Goal: Navigation & Orientation: Find specific page/section

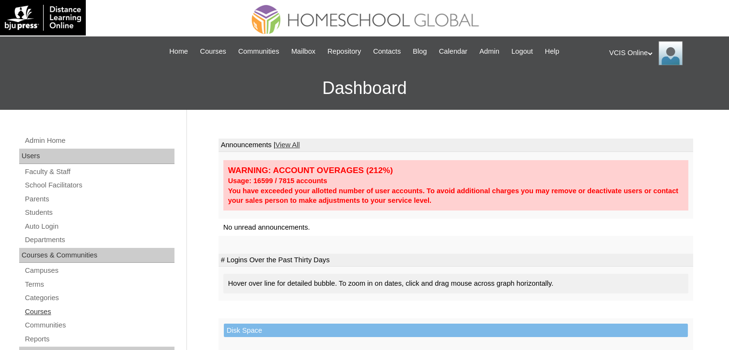
click at [45, 311] on link "Courses" at bounding box center [99, 312] width 151 height 12
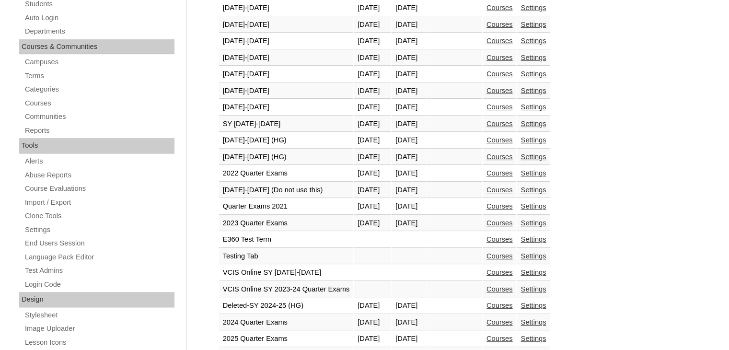
scroll to position [211, 0]
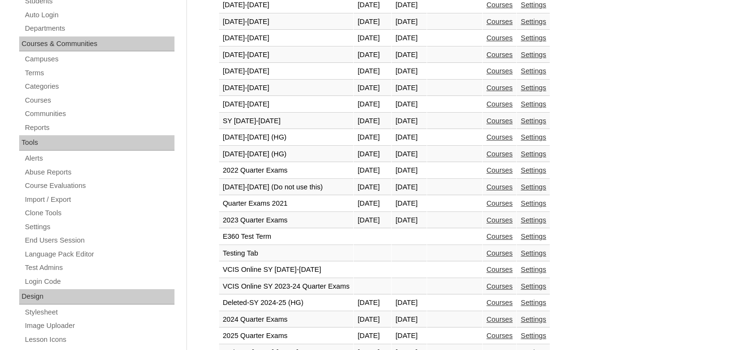
click at [513, 152] on link "Courses" at bounding box center [500, 154] width 26 height 8
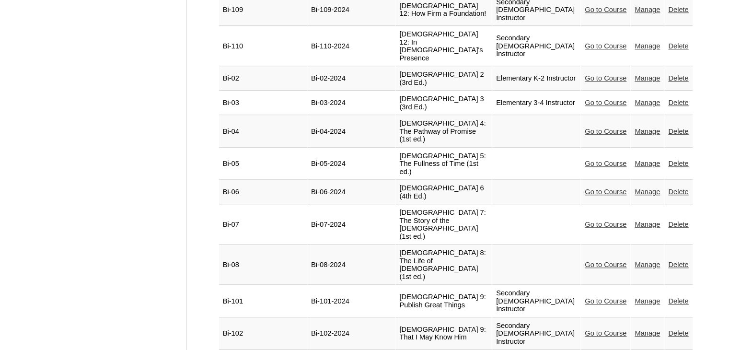
scroll to position [842, 0]
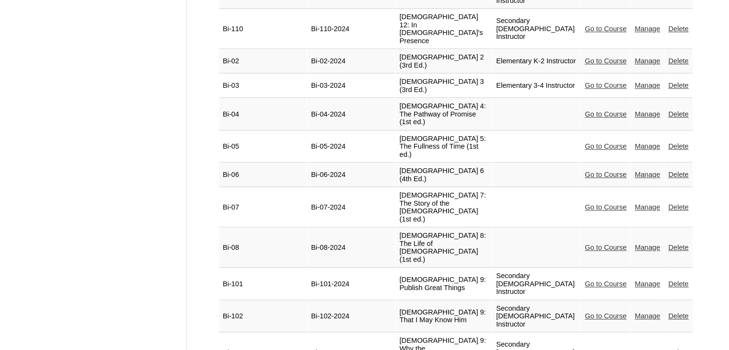
click at [610, 244] on link "Go to Course" at bounding box center [606, 248] width 42 height 8
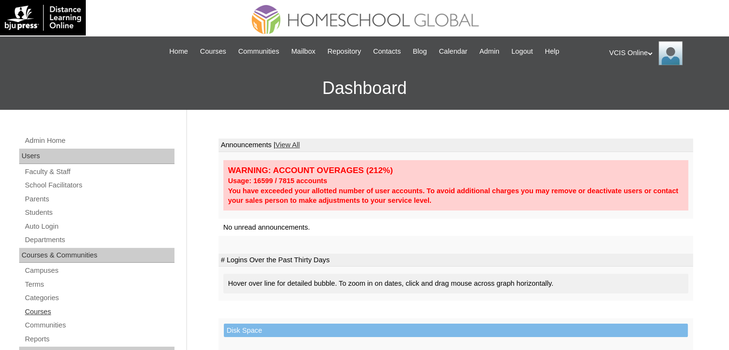
click at [35, 312] on link "Courses" at bounding box center [99, 312] width 151 height 12
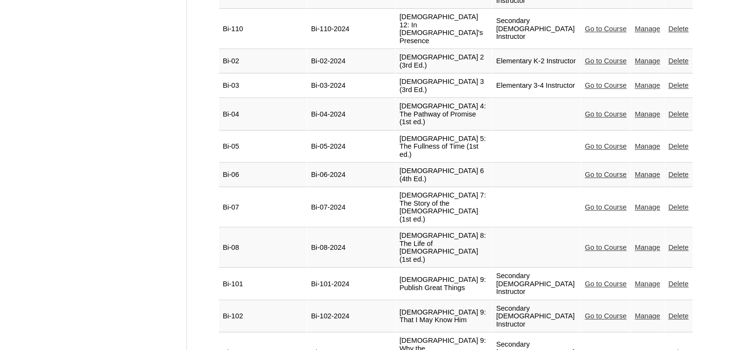
scroll to position [848, 0]
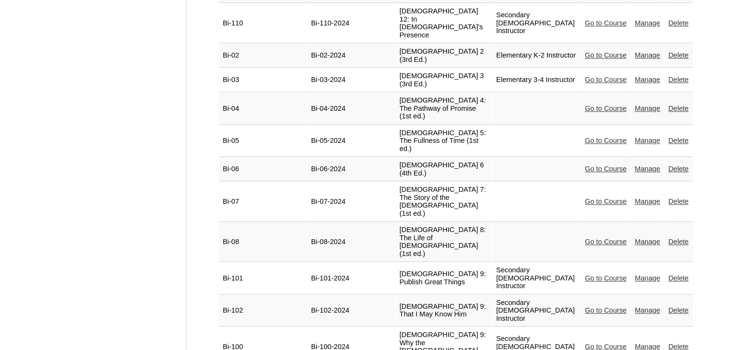
click at [639, 238] on link "Manage" at bounding box center [647, 242] width 25 height 8
click at [592, 238] on link "Go to Course" at bounding box center [606, 242] width 42 height 8
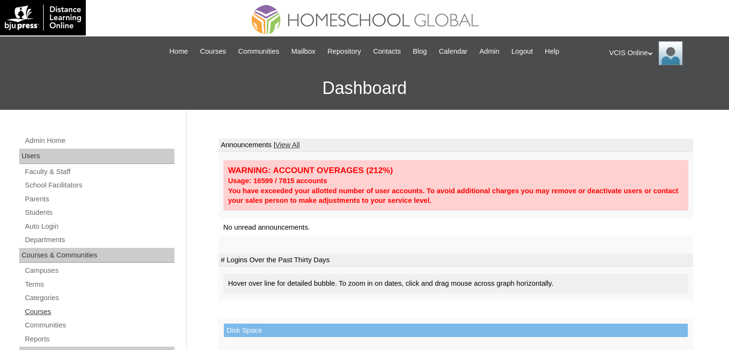
click at [43, 309] on link "Courses" at bounding box center [99, 312] width 151 height 12
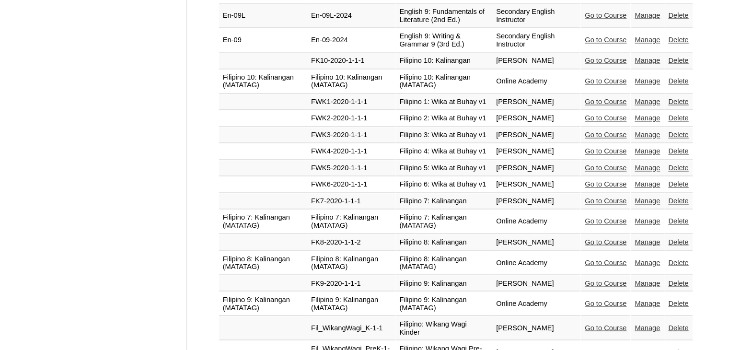
scroll to position [1598, 0]
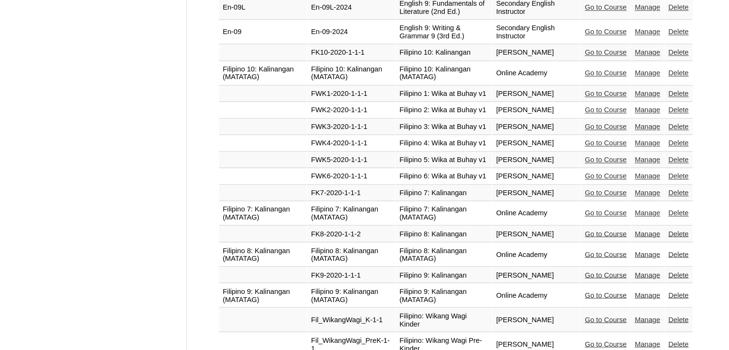
click at [598, 230] on link "Go to Course" at bounding box center [606, 234] width 42 height 8
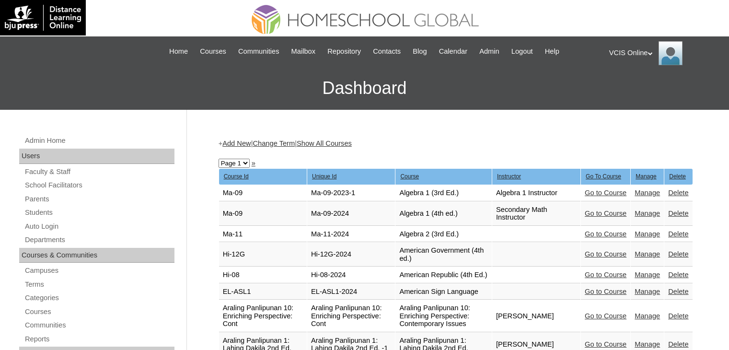
scroll to position [1598, 0]
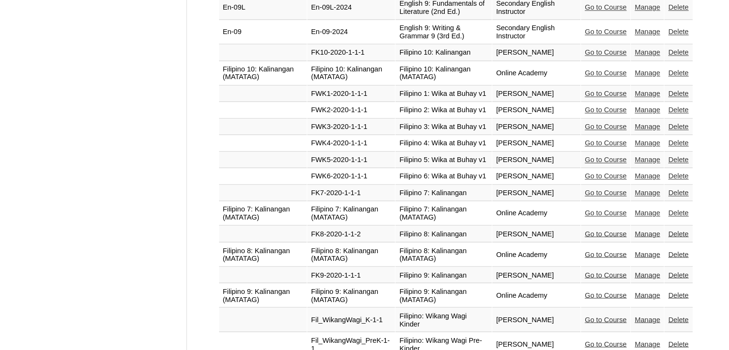
click at [597, 250] on link "Go to Course" at bounding box center [606, 254] width 42 height 8
